Goal: Find specific page/section: Find specific page/section

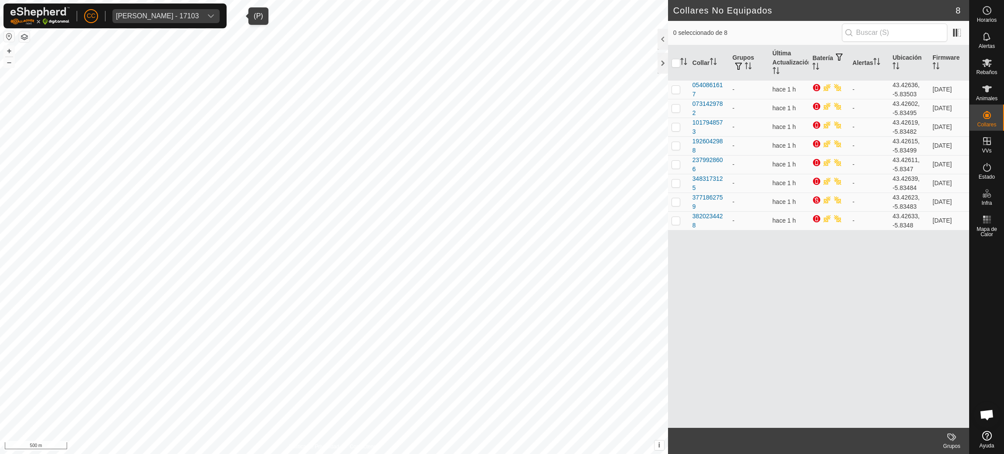
scroll to position [710, 0]
click at [199, 19] on div "[PERSON_NAME] - 17103" at bounding box center [157, 16] width 83 height 7
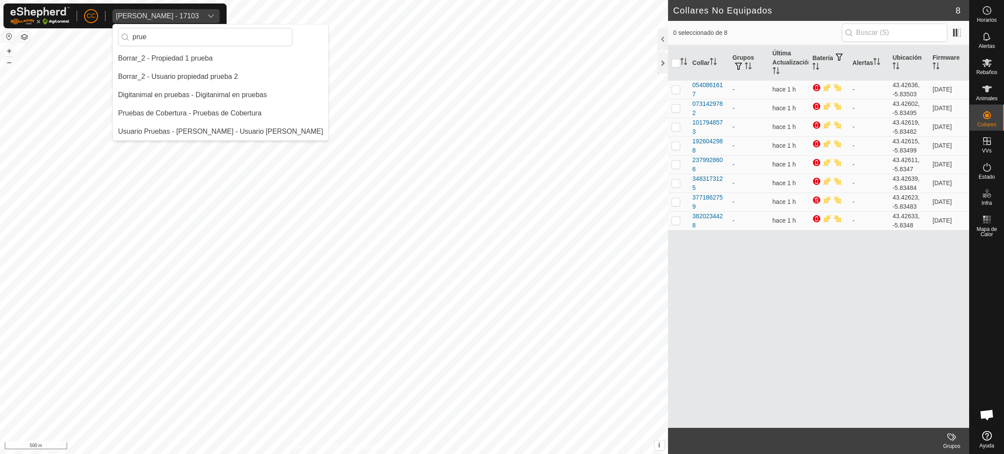
scroll to position [0, 0]
type input "prue"
click at [215, 125] on li "Usuario Pruebas - [PERSON_NAME] - Usuario [PERSON_NAME]" at bounding box center [220, 131] width 215 height 17
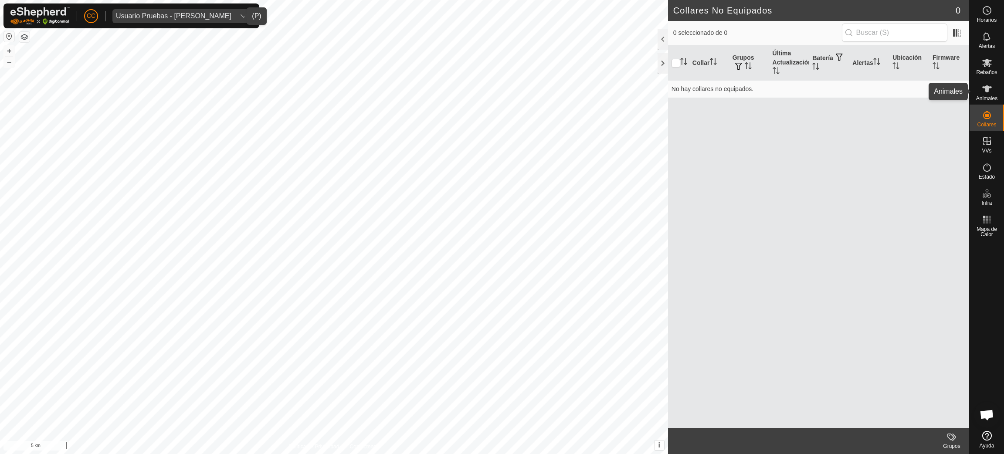
click at [990, 90] on icon at bounding box center [987, 89] width 10 height 10
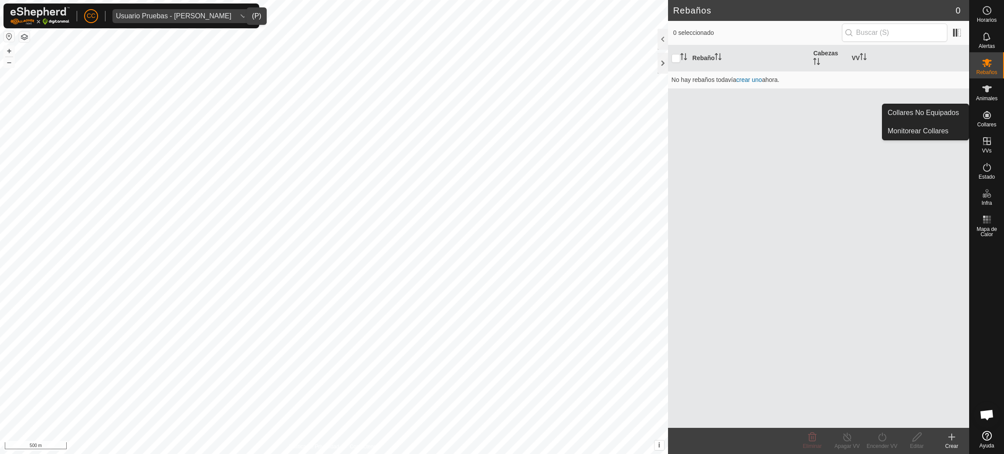
click at [983, 122] on span "Collares" at bounding box center [986, 124] width 19 height 5
click at [951, 115] on link "Collares No Equipados" at bounding box center [925, 112] width 86 height 17
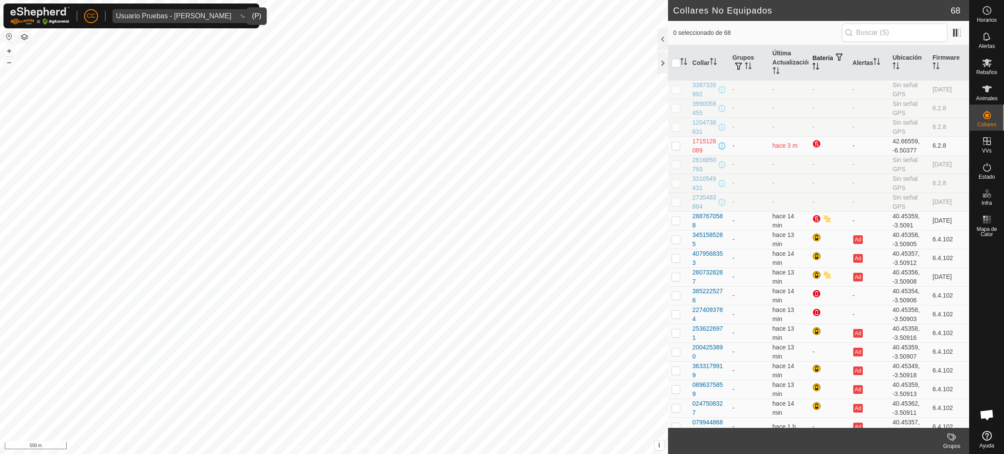
click at [819, 63] on icon "Activar para ordenar" at bounding box center [815, 66] width 7 height 7
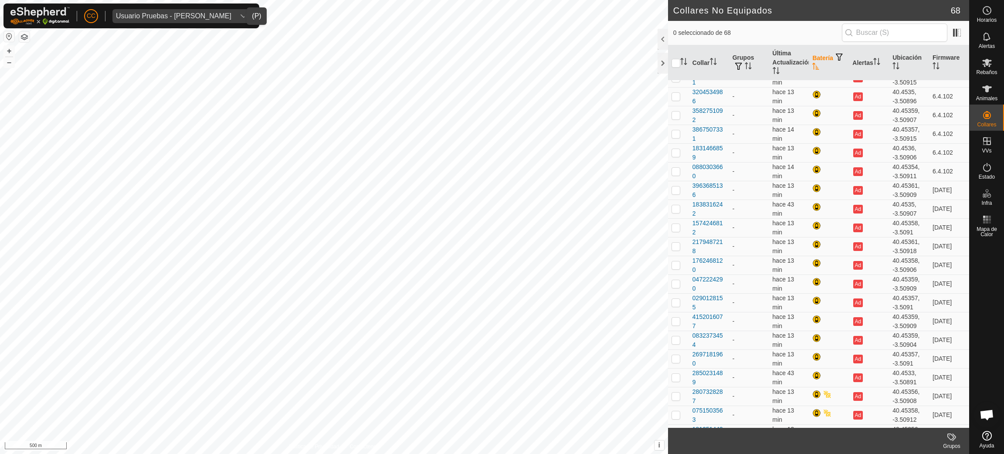
scroll to position [684, 0]
